Goal: Transaction & Acquisition: Download file/media

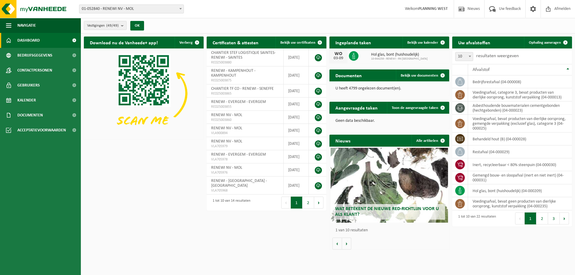
click at [147, 9] on span "01-052840 - RENEWI NV - MOL" at bounding box center [131, 9] width 104 height 8
type input "eeklo"
select select "1811"
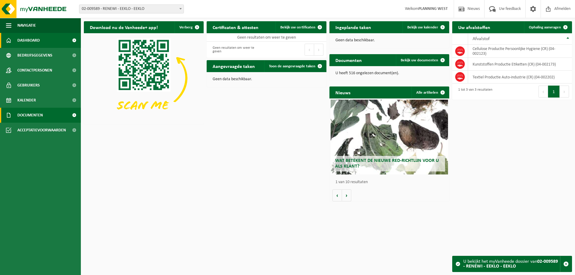
click at [76, 115] on span at bounding box center [73, 115] width 13 height 15
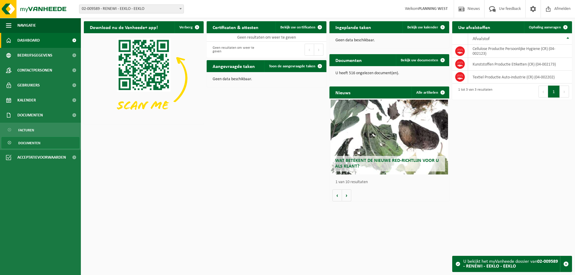
click at [38, 142] on span "Documenten" at bounding box center [29, 143] width 22 height 11
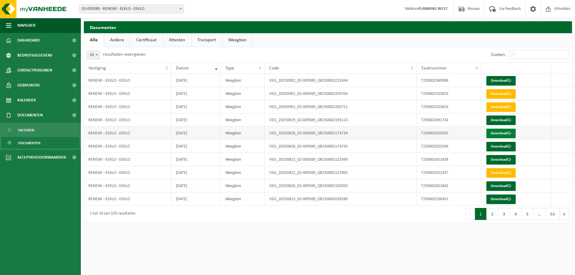
click at [502, 134] on link "Download" at bounding box center [501, 134] width 29 height 10
click at [502, 148] on link "Download" at bounding box center [501, 147] width 29 height 10
